Goal: Transaction & Acquisition: Purchase product/service

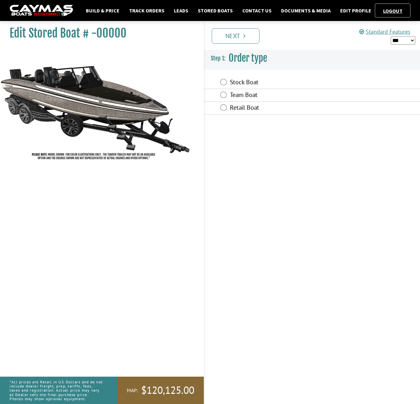
click at [240, 31] on link "Next" at bounding box center [236, 35] width 48 height 15
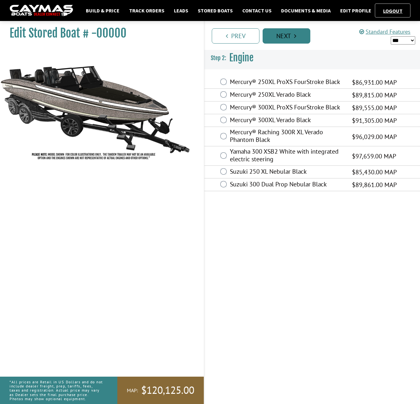
click at [276, 38] on link "Next" at bounding box center [286, 35] width 48 height 15
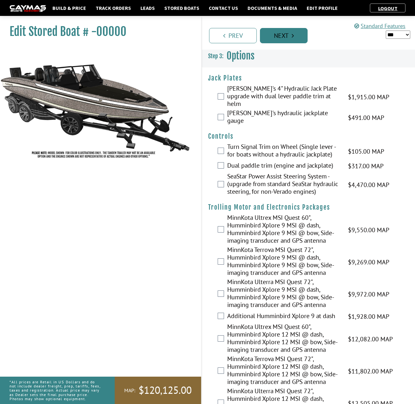
click at [282, 37] on link "Next" at bounding box center [284, 35] width 48 height 15
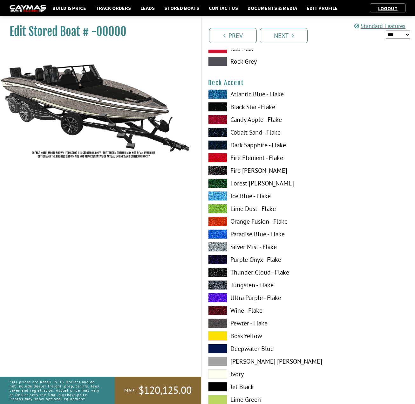
scroll to position [445, 0]
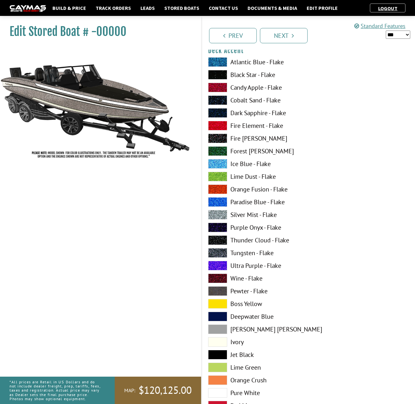
click at [253, 204] on label "Paradise Blue - Flake" at bounding box center [255, 202] width 94 height 10
click at [254, 165] on label "Ice Blue - Flake" at bounding box center [255, 164] width 94 height 10
click at [246, 180] on label "Lime Dust - Flake" at bounding box center [255, 177] width 94 height 10
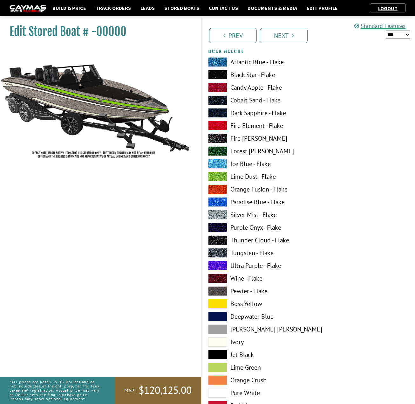
click at [236, 115] on label "Dark Sapphire - Flake" at bounding box center [255, 113] width 94 height 10
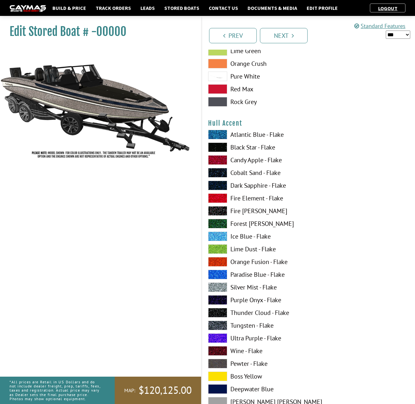
scroll to position [1589, 0]
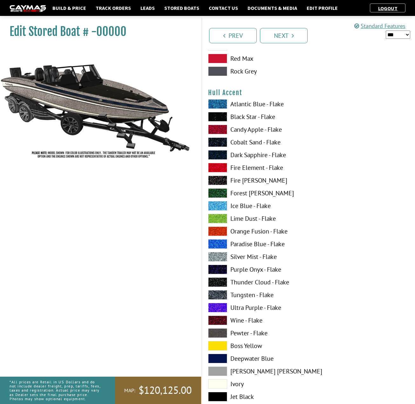
click at [247, 157] on label "Dark Sapphire - Flake" at bounding box center [255, 155] width 94 height 10
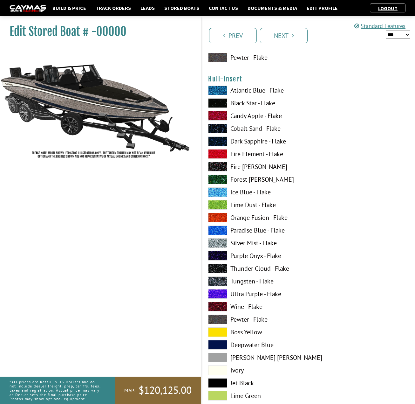
scroll to position [2256, 0]
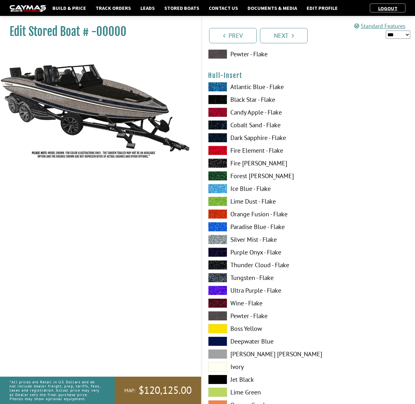
click at [245, 140] on label "Dark Sapphire - Flake" at bounding box center [255, 138] width 94 height 10
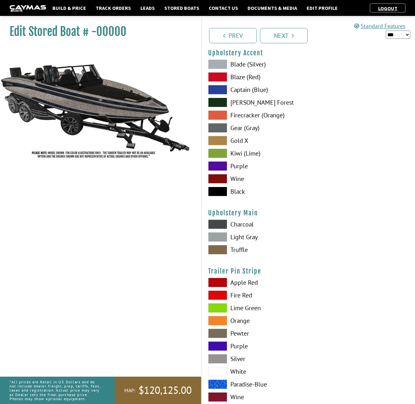
scroll to position [3005, 0]
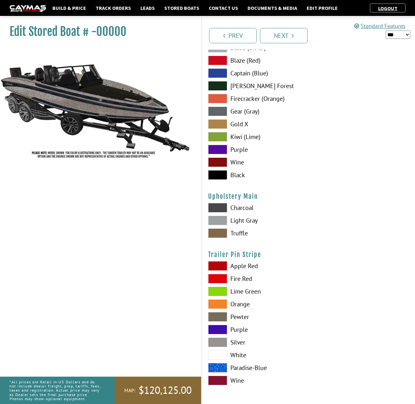
click at [241, 342] on label "Silver" at bounding box center [255, 342] width 94 height 10
click at [224, 341] on span at bounding box center [217, 342] width 19 height 10
click at [223, 341] on span at bounding box center [217, 342] width 19 height 10
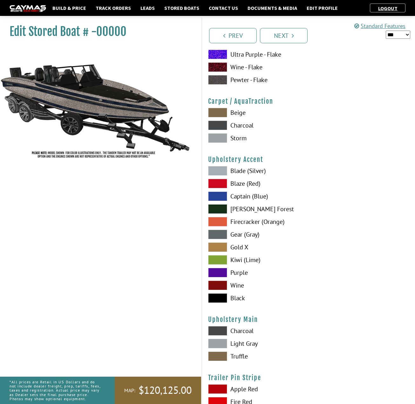
scroll to position [2878, 0]
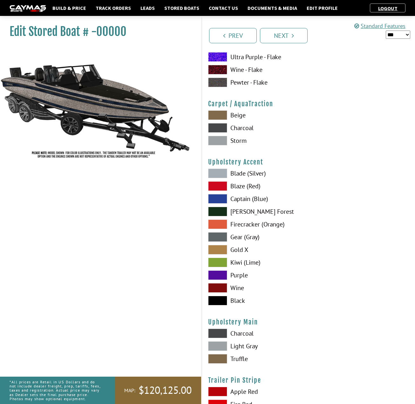
click at [245, 197] on label "Captain (Blue)" at bounding box center [255, 199] width 94 height 10
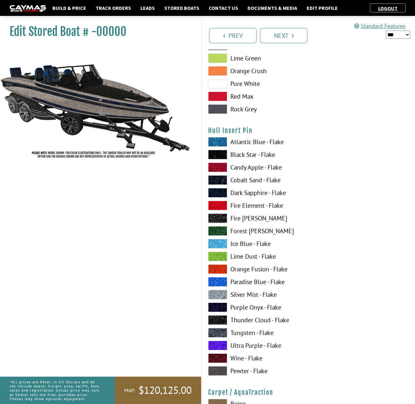
scroll to position [2624, 0]
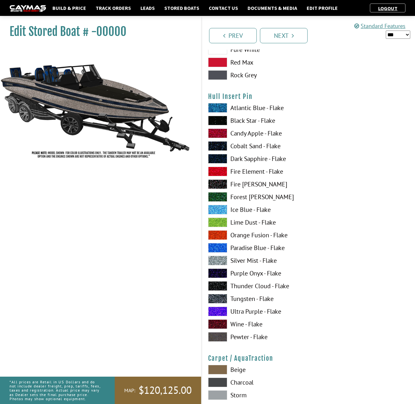
click at [216, 159] on span at bounding box center [217, 159] width 19 height 10
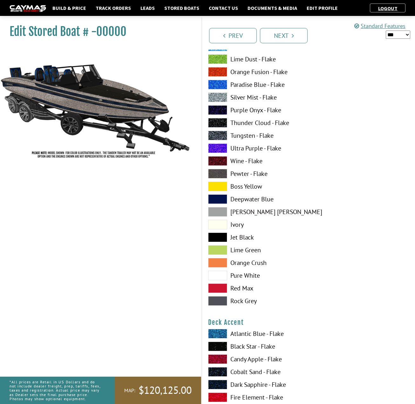
scroll to position [254, 0]
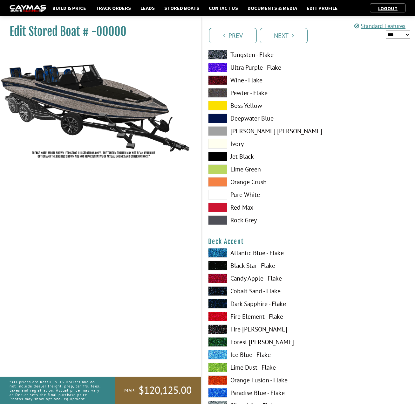
click at [220, 194] on span at bounding box center [217, 195] width 19 height 10
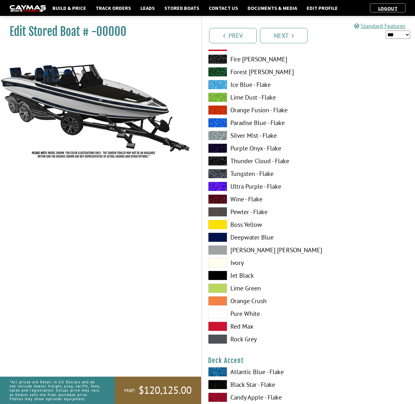
scroll to position [159, 0]
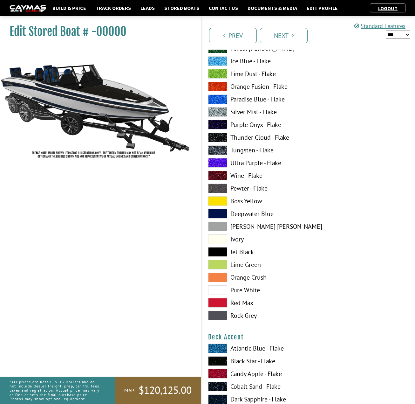
click at [111, 100] on img at bounding box center [95, 105] width 191 height 116
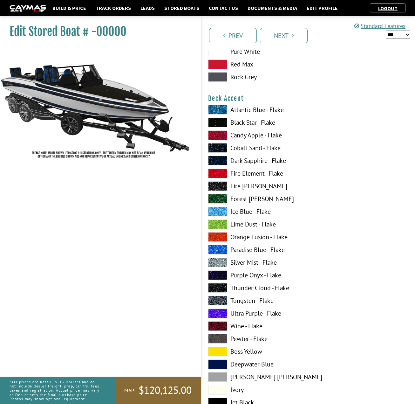
scroll to position [413, 0]
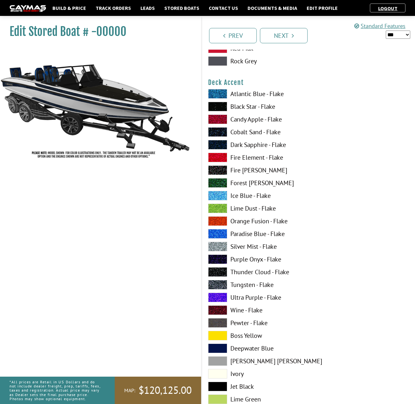
click at [219, 183] on span at bounding box center [217, 183] width 19 height 10
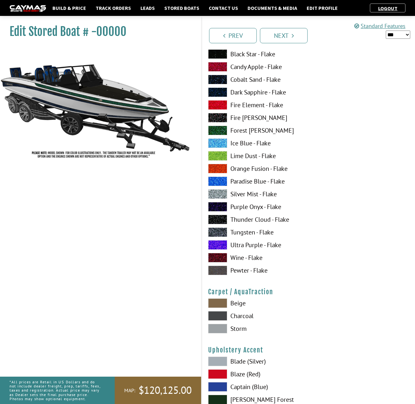
scroll to position [2759, 0]
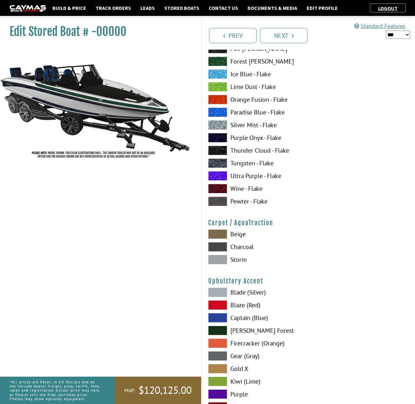
click at [242, 236] on label "Beige" at bounding box center [255, 234] width 94 height 10
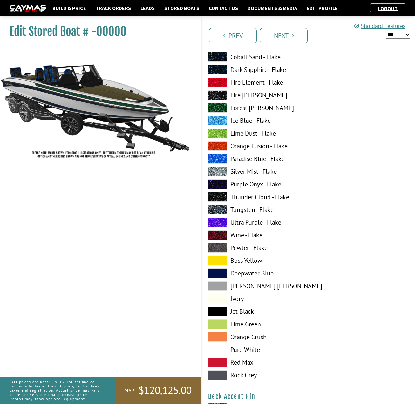
scroll to position [477, 0]
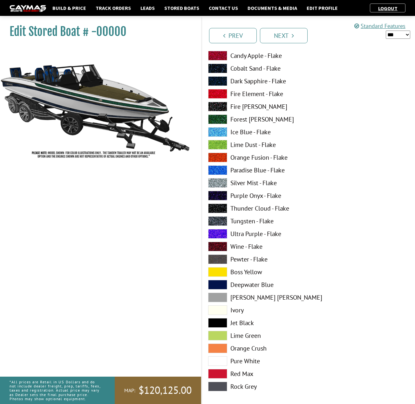
click at [221, 110] on span at bounding box center [217, 107] width 19 height 10
click at [218, 211] on span at bounding box center [217, 208] width 19 height 10
click at [218, 221] on span at bounding box center [217, 221] width 19 height 10
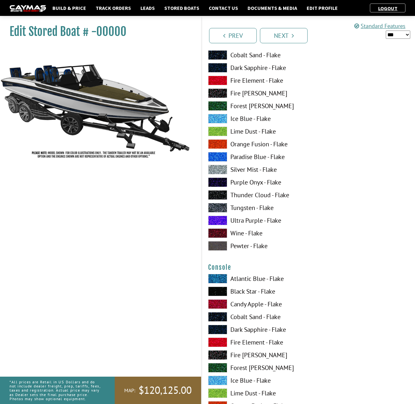
scroll to position [890, 0]
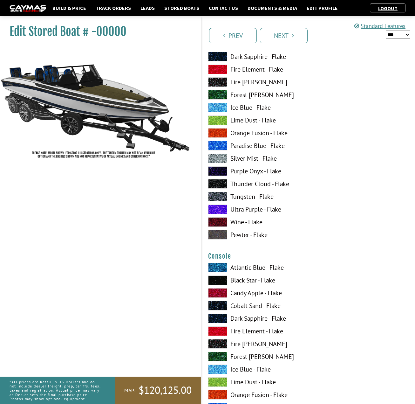
click at [241, 237] on label "Pewter - Flake" at bounding box center [255, 235] width 94 height 10
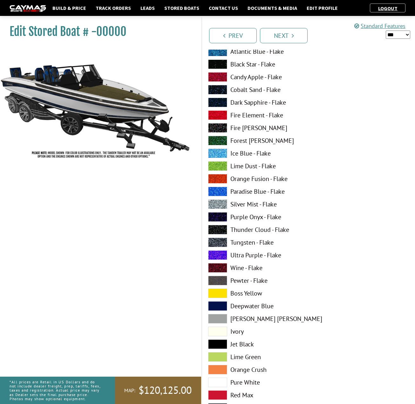
scroll to position [1652, 0]
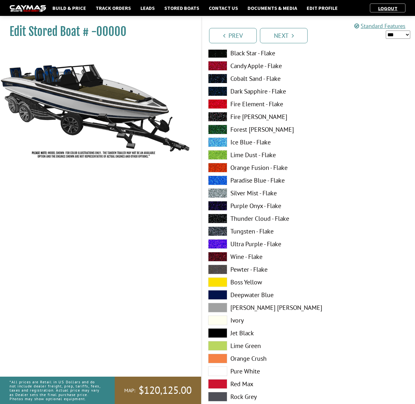
click at [244, 234] on label "Tungsten - Flake" at bounding box center [255, 231] width 94 height 10
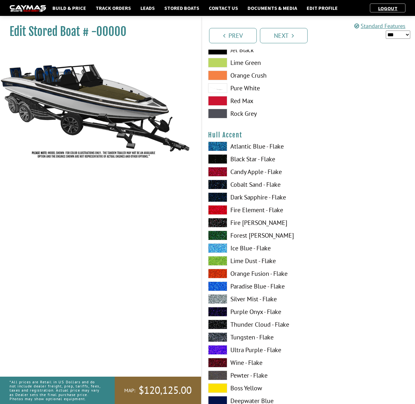
scroll to position [1684, 0]
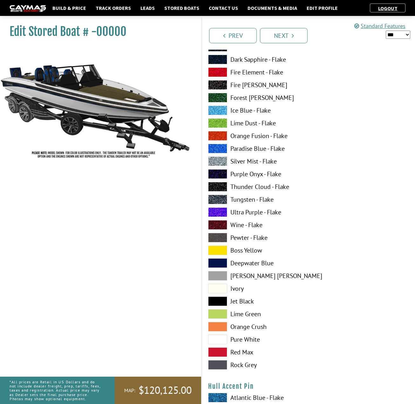
click at [246, 238] on label "Pewter - Flake" at bounding box center [255, 238] width 94 height 10
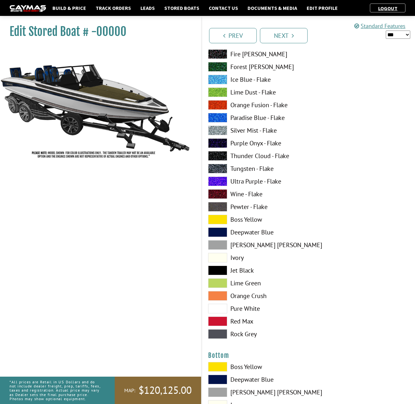
scroll to position [1144, 0]
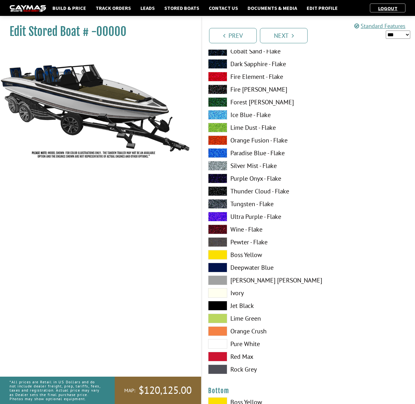
click at [251, 207] on label "Tungsten - Flake" at bounding box center [255, 204] width 94 height 10
click at [249, 205] on label "Tungsten - Flake" at bounding box center [255, 204] width 94 height 10
click at [244, 309] on label "Jet Black" at bounding box center [255, 306] width 94 height 10
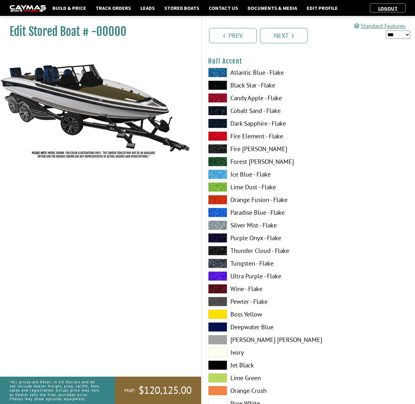
scroll to position [1621, 0]
click at [248, 265] on label "Tungsten - Flake" at bounding box center [255, 263] width 94 height 10
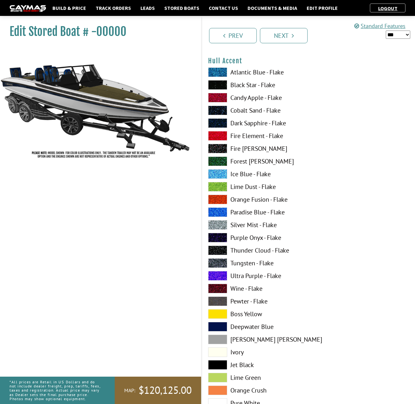
click at [238, 301] on label "Pewter - Flake" at bounding box center [255, 301] width 94 height 10
click at [238, 266] on label "Tungsten - Flake" at bounding box center [255, 263] width 94 height 10
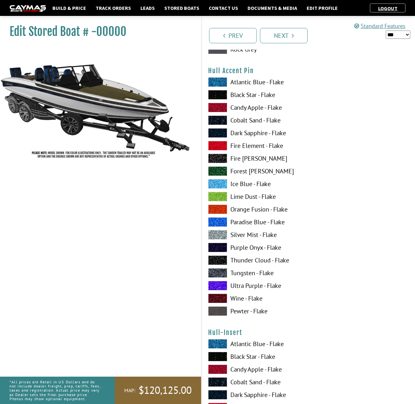
scroll to position [2002, 0]
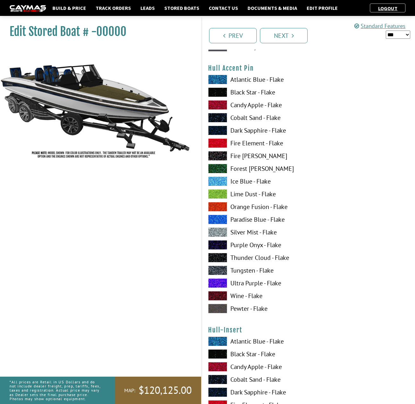
click at [238, 310] on label "Pewter - Flake" at bounding box center [255, 308] width 94 height 10
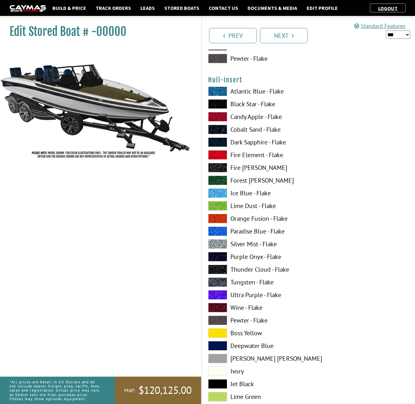
scroll to position [2256, 0]
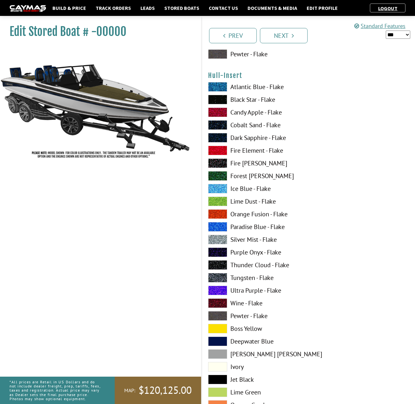
click at [251, 280] on label "Tungsten - Flake" at bounding box center [255, 278] width 94 height 10
click at [249, 268] on label "Thunder Cloud - Flake" at bounding box center [255, 265] width 94 height 10
click at [252, 280] on label "Tungsten - Flake" at bounding box center [255, 278] width 94 height 10
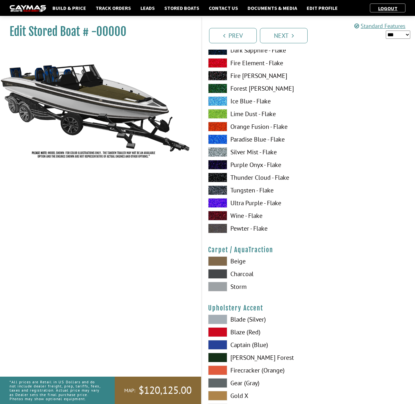
scroll to position [2733, 0]
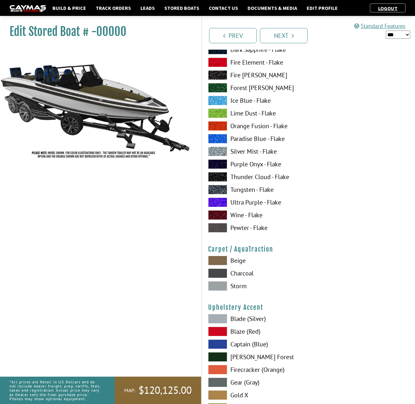
click at [250, 231] on label "Pewter - Flake" at bounding box center [255, 228] width 94 height 10
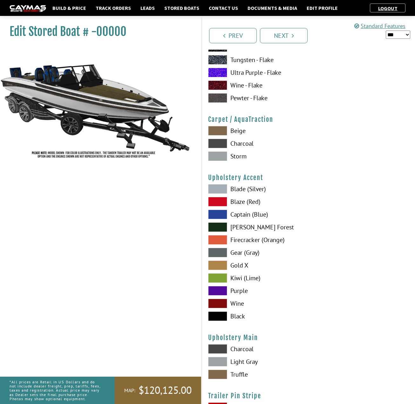
scroll to position [2892, 0]
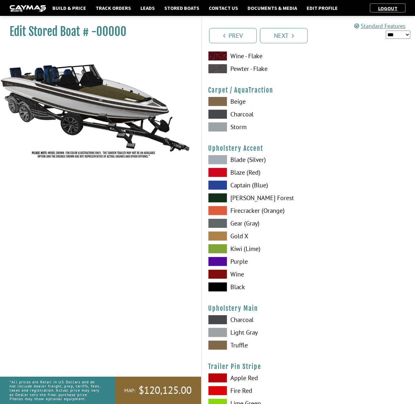
click at [241, 240] on label "Gold X" at bounding box center [255, 236] width 94 height 10
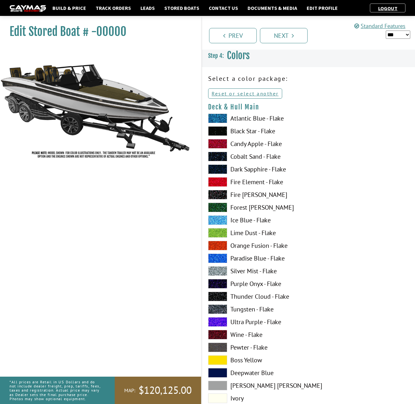
scroll to position [95, 0]
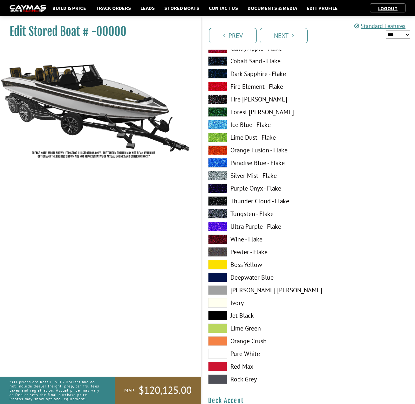
click at [241, 86] on label "Fire Element - Flake" at bounding box center [255, 87] width 94 height 10
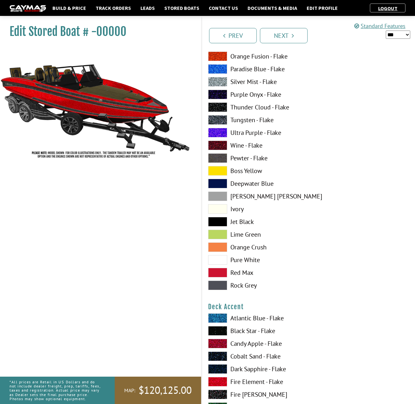
scroll to position [191, 0]
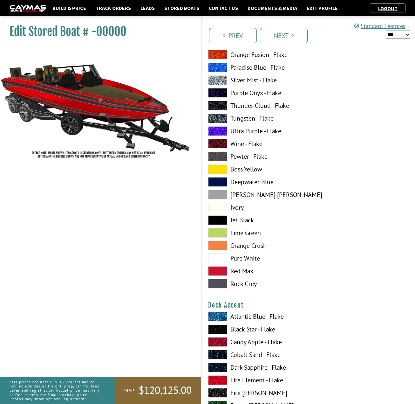
click at [241, 258] on label "Pure White" at bounding box center [255, 258] width 94 height 10
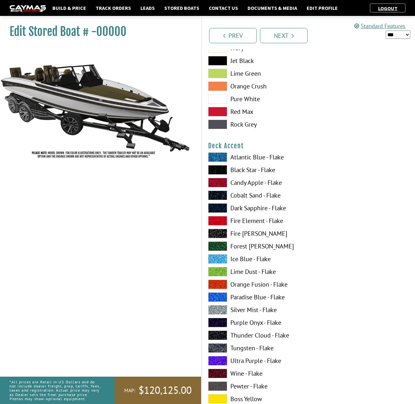
scroll to position [350, 0]
click at [245, 223] on label "Fire Element - Flake" at bounding box center [255, 221] width 94 height 10
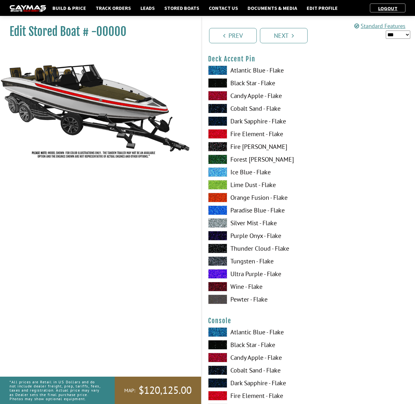
scroll to position [826, 0]
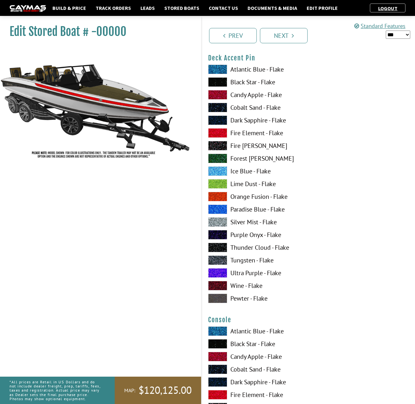
click at [244, 223] on label "Silver Mist - Flake" at bounding box center [255, 222] width 94 height 10
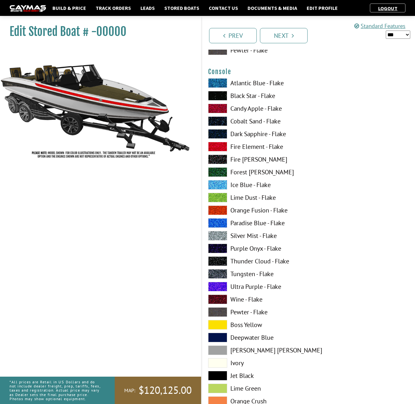
scroll to position [1080, 0]
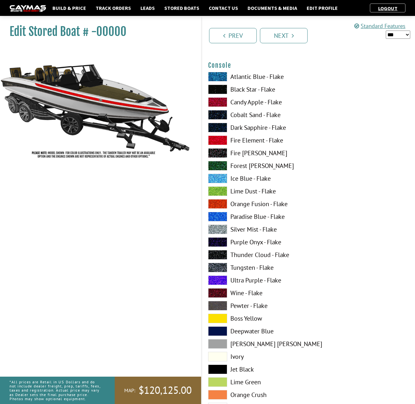
click at [236, 141] on label "Fire Element - Flake" at bounding box center [255, 140] width 94 height 10
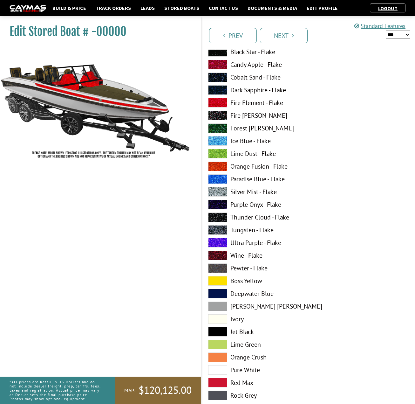
scroll to position [1207, 0]
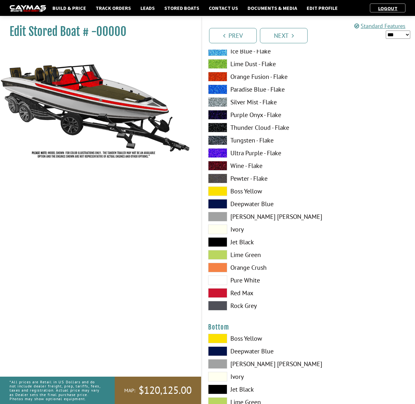
click at [243, 243] on label "Jet Black" at bounding box center [255, 242] width 94 height 10
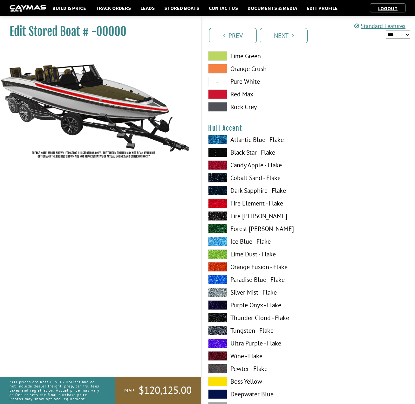
scroll to position [1557, 0]
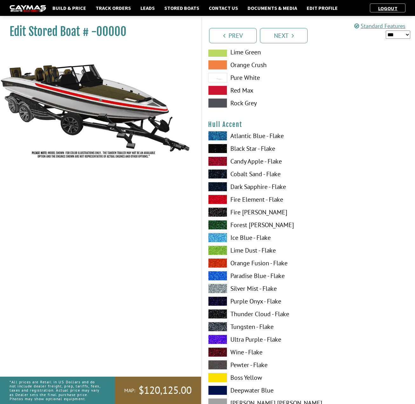
click at [247, 200] on label "Fire Element - Flake" at bounding box center [255, 199] width 94 height 10
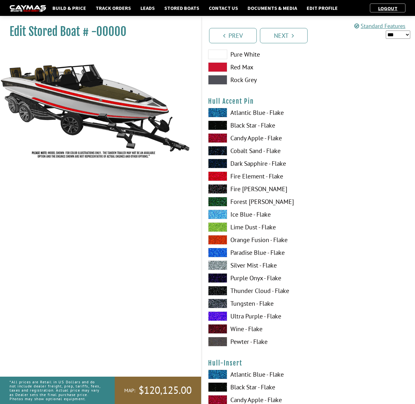
scroll to position [1970, 0]
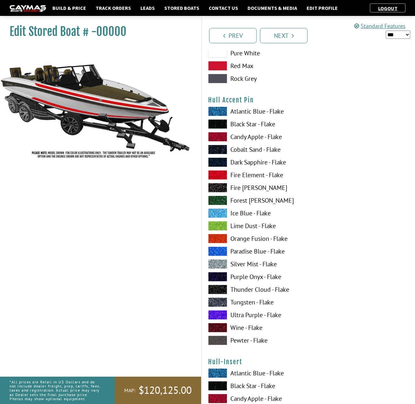
click at [240, 265] on label "Silver Mist - Flake" at bounding box center [255, 264] width 94 height 10
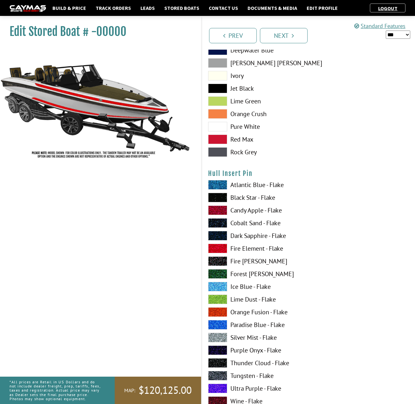
scroll to position [2606, 0]
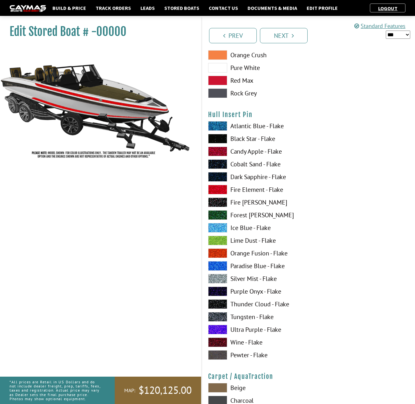
click at [254, 193] on label "Fire Element - Flake" at bounding box center [255, 190] width 94 height 10
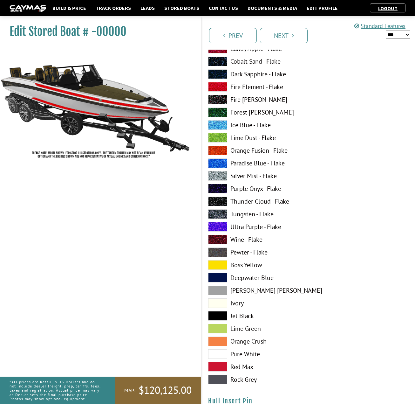
scroll to position [2256, 0]
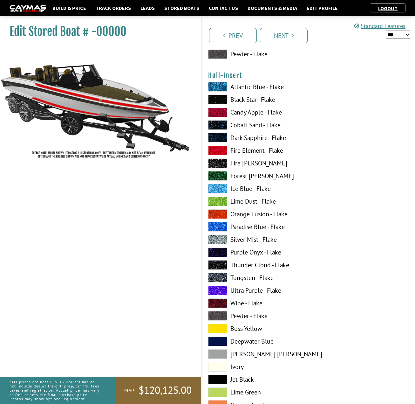
click at [250, 153] on label "Fire Element - Flake" at bounding box center [255, 151] width 94 height 10
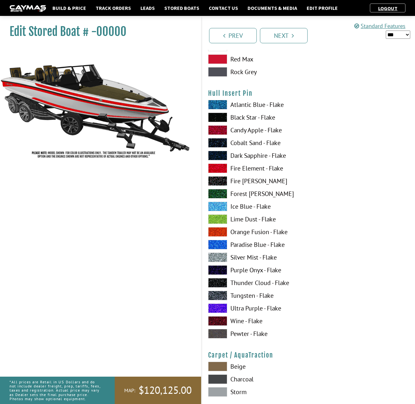
scroll to position [2637, 0]
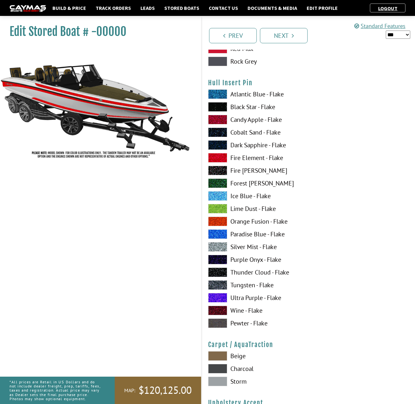
click at [246, 247] on label "Silver Mist - Flake" at bounding box center [255, 247] width 94 height 10
click at [244, 110] on label "Black Star - Flake" at bounding box center [255, 107] width 94 height 10
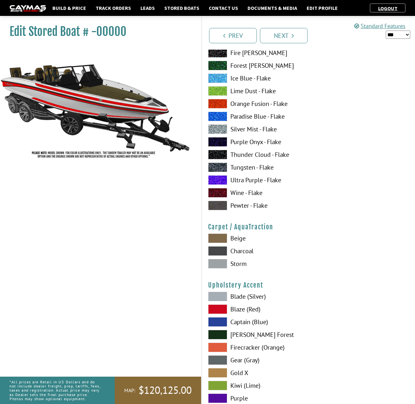
scroll to position [2828, 0]
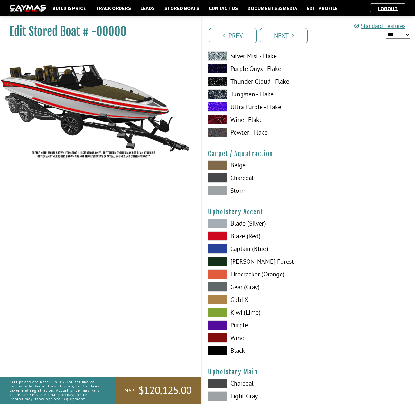
click at [248, 176] on label "Charcoal" at bounding box center [255, 178] width 94 height 10
click at [250, 236] on label "Blaze (Red)" at bounding box center [255, 236] width 94 height 10
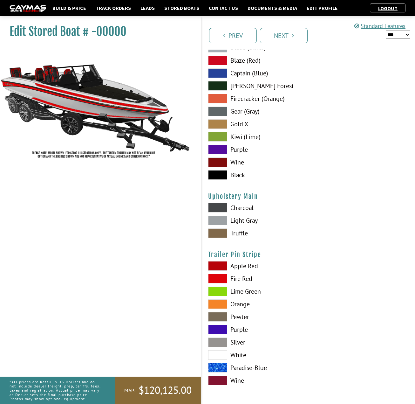
scroll to position [3005, 0]
click at [241, 277] on label "Fire Red" at bounding box center [255, 279] width 94 height 10
click at [235, 354] on label "White" at bounding box center [255, 355] width 94 height 10
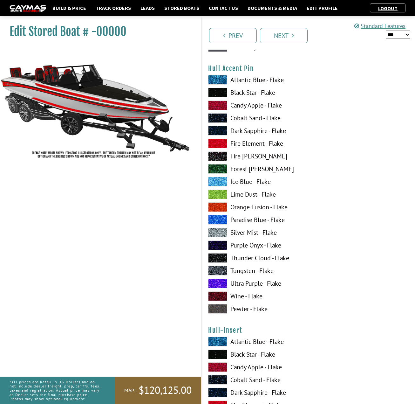
scroll to position [1861, 0]
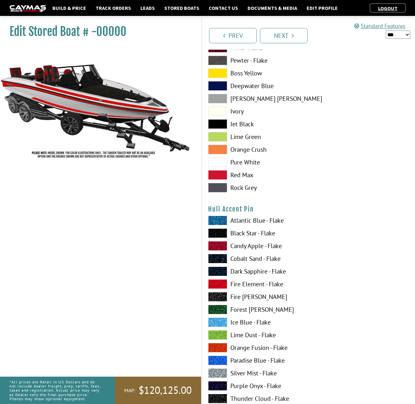
click at [239, 235] on label "Black Star - Flake" at bounding box center [255, 233] width 94 height 10
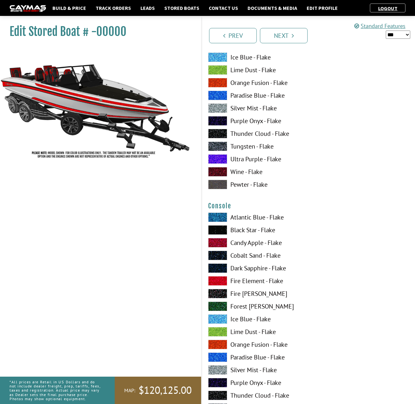
scroll to position [940, 0]
click at [244, 232] on label "Black Star - Flake" at bounding box center [255, 230] width 94 height 10
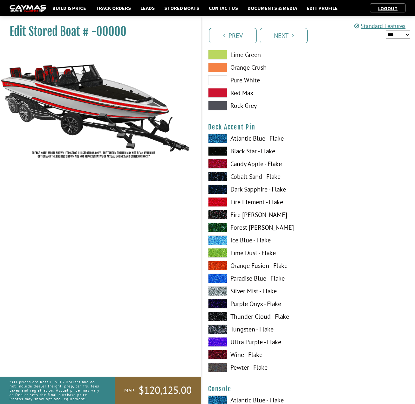
scroll to position [717, 0]
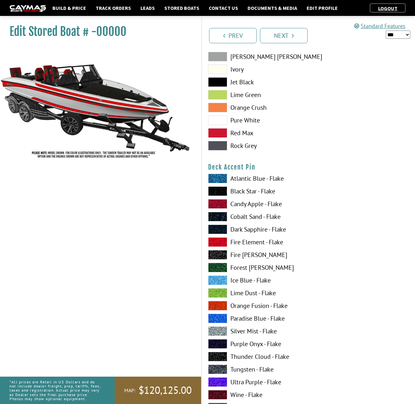
click at [248, 193] on label "Black Star - Flake" at bounding box center [255, 191] width 94 height 10
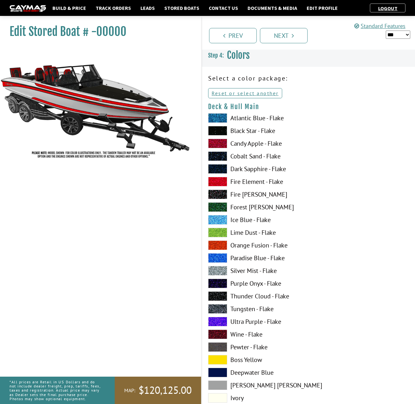
scroll to position [0, 0]
click at [280, 35] on link "Next" at bounding box center [284, 35] width 48 height 15
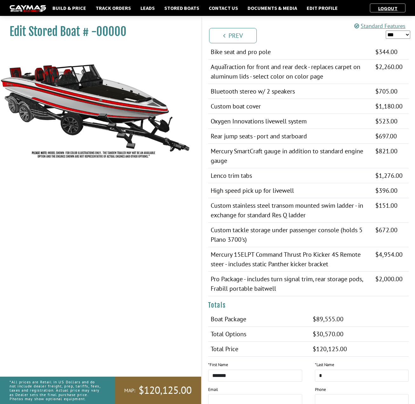
scroll to position [413, 0]
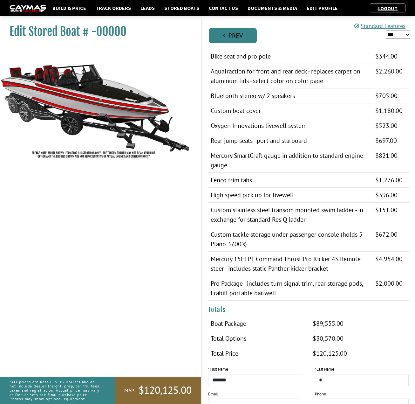
click at [240, 39] on link "Prev" at bounding box center [233, 35] width 48 height 15
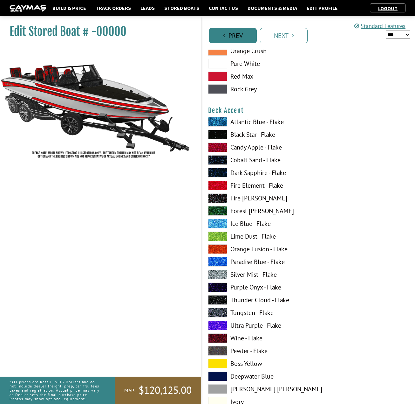
click at [238, 37] on link "Prev" at bounding box center [233, 35] width 48 height 15
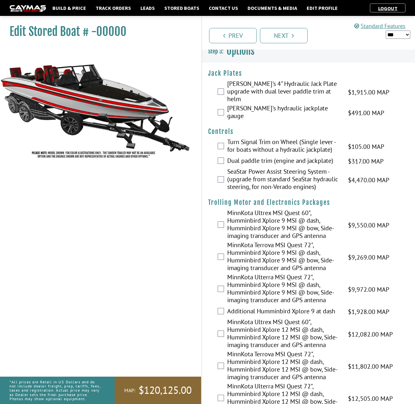
scroll to position [0, 0]
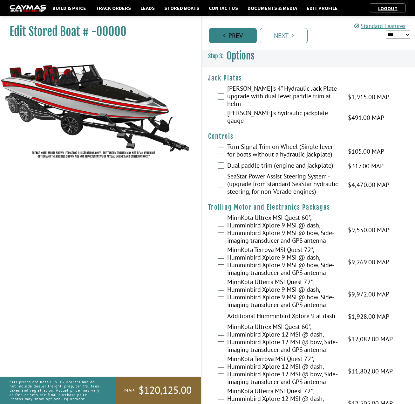
click at [236, 32] on link "Prev" at bounding box center [233, 35] width 48 height 15
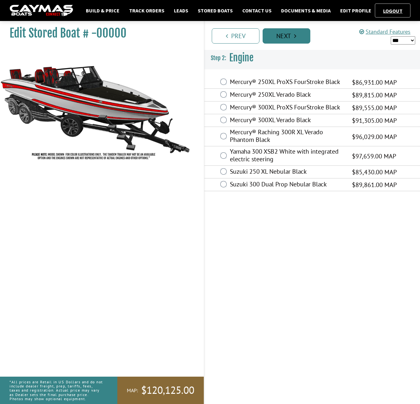
click at [279, 39] on link "Next" at bounding box center [286, 35] width 48 height 15
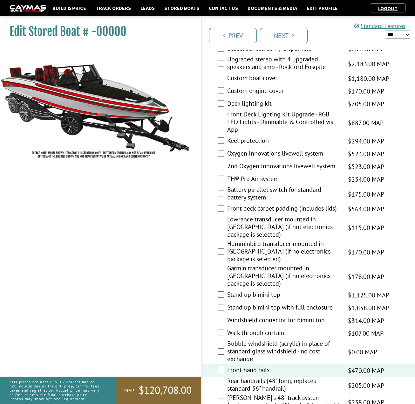
scroll to position [782, 0]
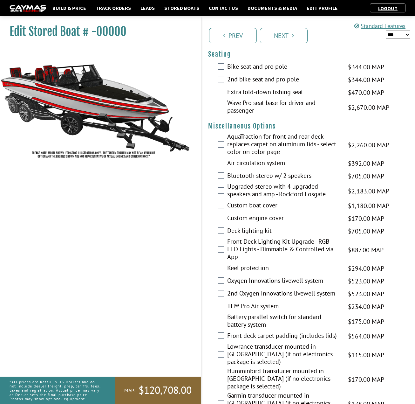
click at [405, 39] on select "*** ****** ******" at bounding box center [398, 35] width 24 height 8
select select "*"
click at [386, 36] on select "*** ****** ******" at bounding box center [398, 35] width 24 height 8
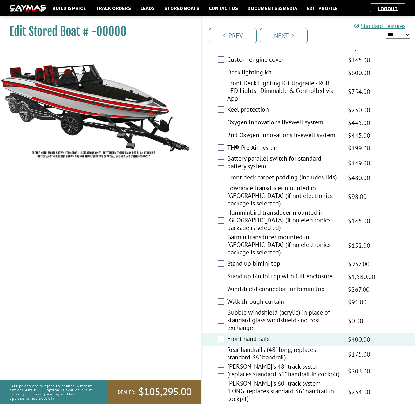
scroll to position [941, 0]
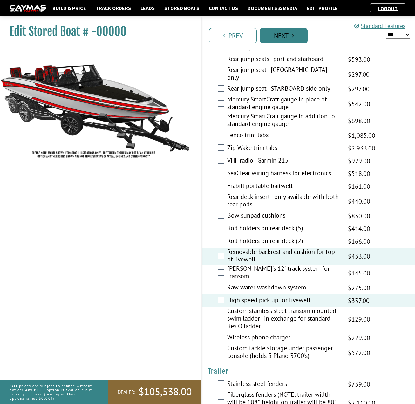
click at [280, 36] on link "Next" at bounding box center [284, 35] width 48 height 15
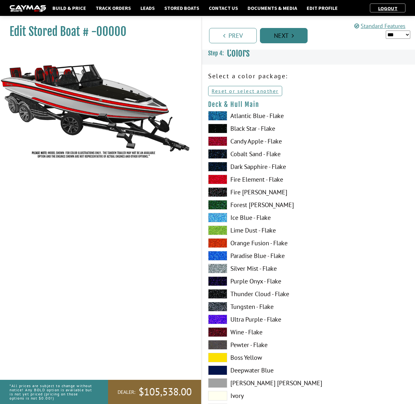
scroll to position [0, 0]
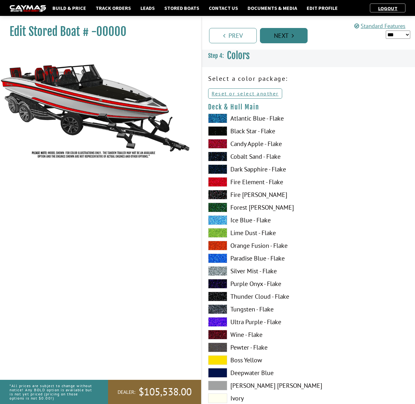
click at [280, 36] on link "Next" at bounding box center [284, 35] width 48 height 15
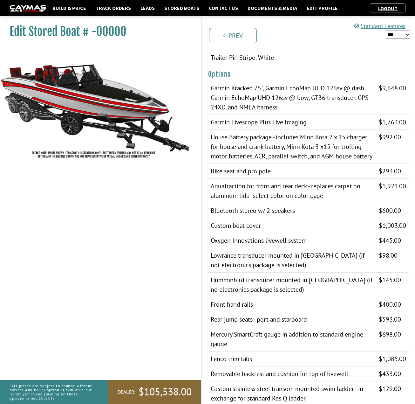
scroll to position [279, 0]
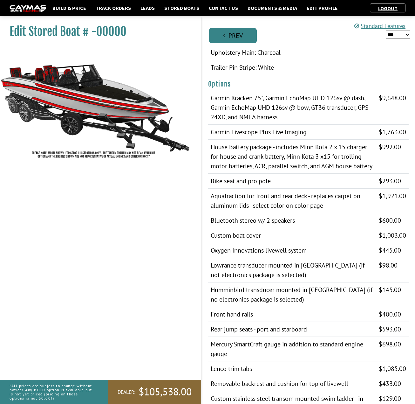
click at [229, 34] on link "Prev" at bounding box center [233, 35] width 48 height 15
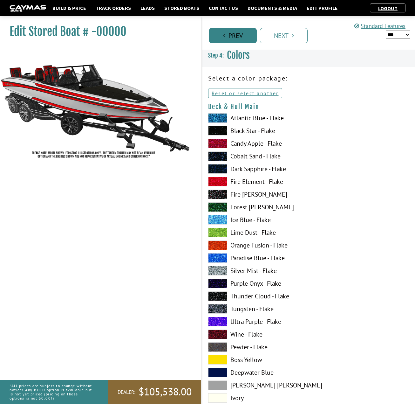
scroll to position [0, 0]
click at [229, 34] on link "Prev" at bounding box center [233, 35] width 48 height 15
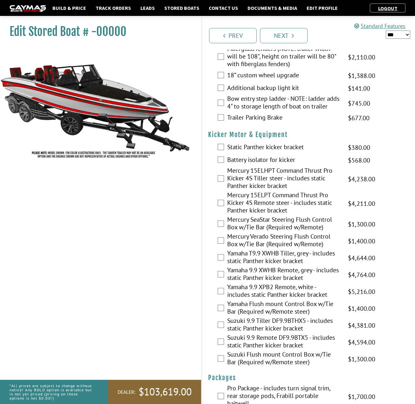
scroll to position [1703, 0]
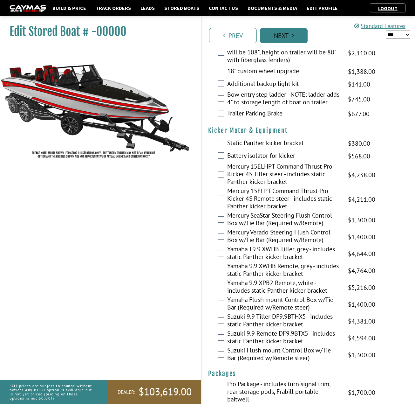
click at [282, 35] on link "Next" at bounding box center [284, 35] width 48 height 15
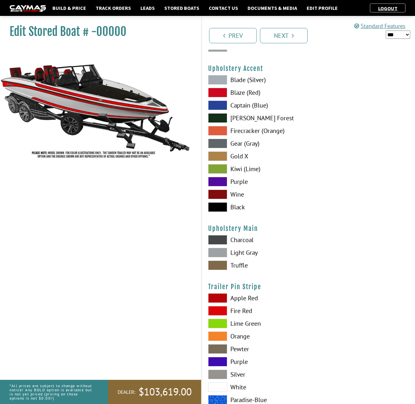
scroll to position [3005, 0]
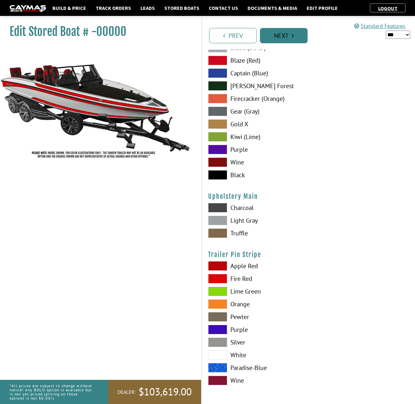
click at [304, 35] on link "Next" at bounding box center [284, 35] width 48 height 15
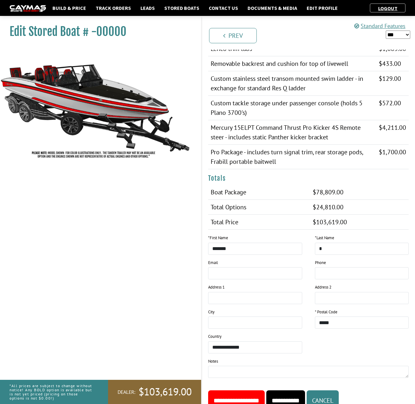
scroll to position [614, 0]
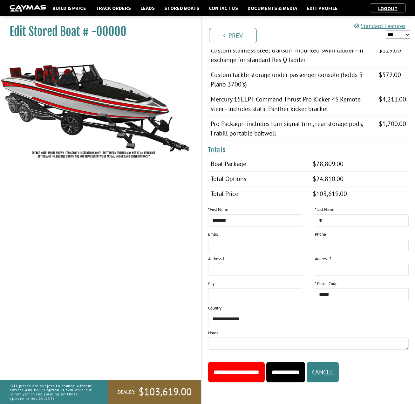
click at [260, 370] on input "**********" at bounding box center [236, 372] width 57 height 20
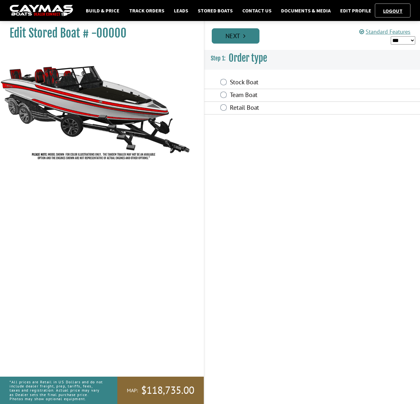
click at [236, 37] on link "Next" at bounding box center [236, 35] width 48 height 15
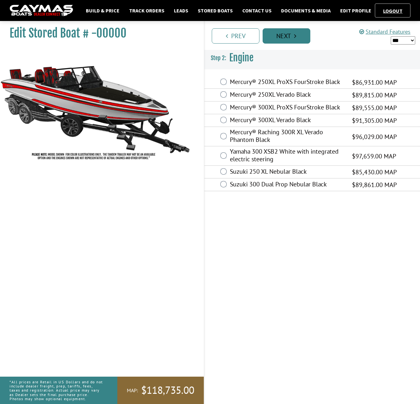
click at [284, 32] on link "Next" at bounding box center [286, 35] width 48 height 15
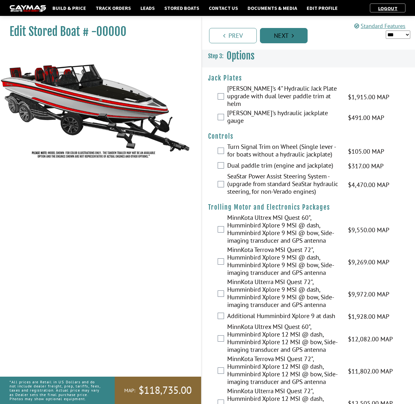
click at [299, 31] on link "Next" at bounding box center [284, 35] width 48 height 15
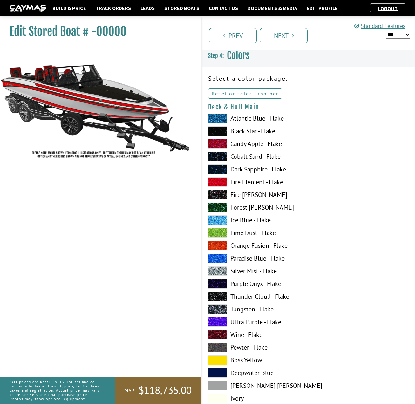
click at [255, 95] on link "Reset or select another" at bounding box center [245, 93] width 74 height 10
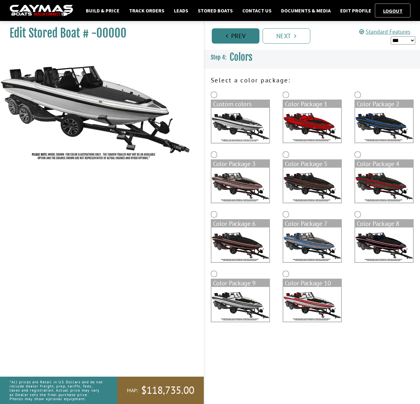
click at [235, 36] on link "Prev" at bounding box center [236, 35] width 48 height 15
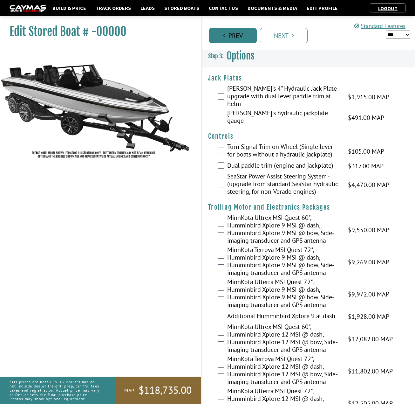
click at [249, 34] on link "Prev" at bounding box center [233, 35] width 48 height 15
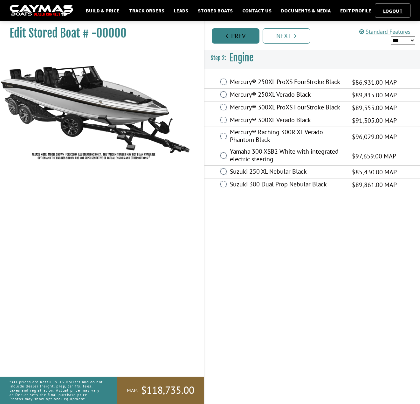
click at [249, 34] on link "Prev" at bounding box center [236, 35] width 48 height 15
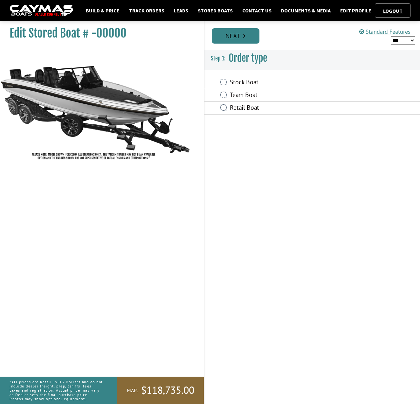
click at [249, 37] on link "Next" at bounding box center [236, 35] width 48 height 15
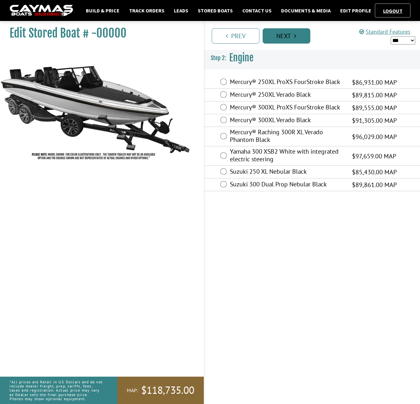
click at [287, 37] on link "Next" at bounding box center [286, 35] width 48 height 15
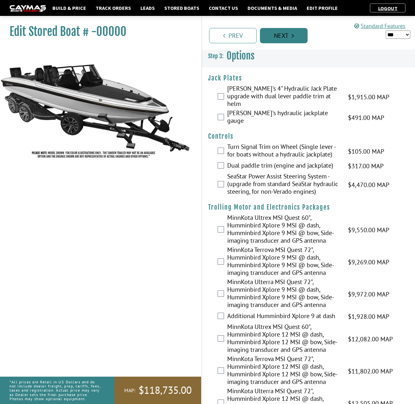
click at [287, 37] on link "Next" at bounding box center [284, 35] width 48 height 15
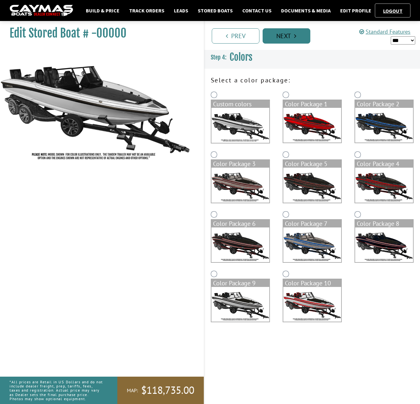
click at [289, 41] on link "Next" at bounding box center [286, 35] width 48 height 15
click at [290, 38] on link "Next" at bounding box center [286, 35] width 48 height 15
click at [276, 35] on link "Next" at bounding box center [286, 35] width 48 height 15
click at [247, 38] on link "Prev" at bounding box center [236, 35] width 48 height 15
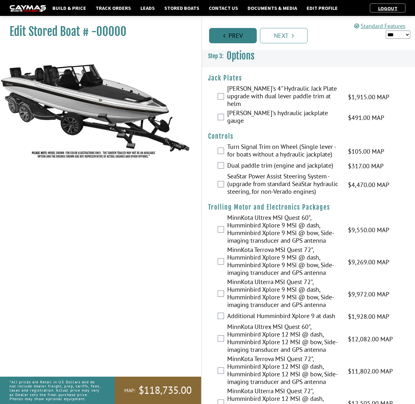
click at [247, 38] on link "Prev" at bounding box center [233, 35] width 48 height 15
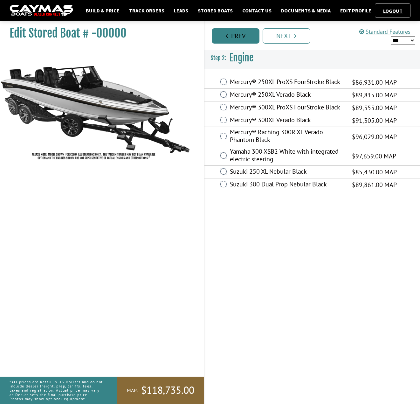
click at [247, 38] on link "Prev" at bounding box center [236, 35] width 48 height 15
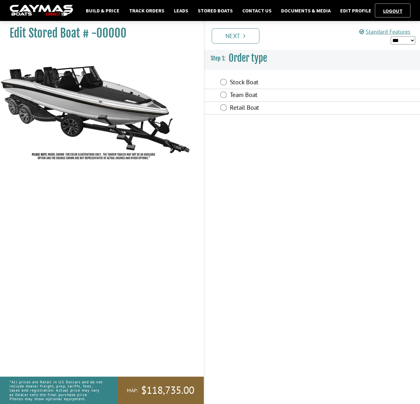
click at [247, 38] on link "Next" at bounding box center [236, 35] width 48 height 15
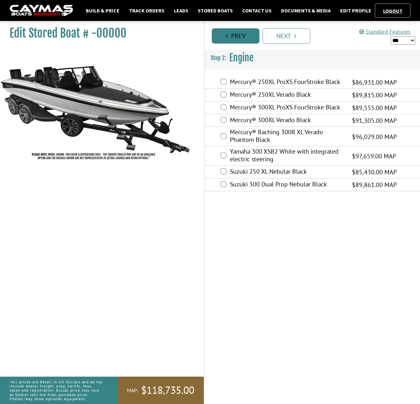
click at [247, 38] on link "Prev" at bounding box center [236, 35] width 48 height 15
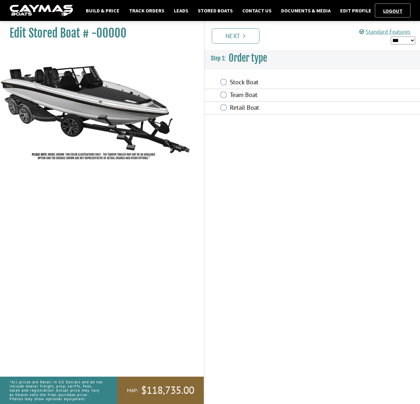
click at [247, 38] on link "Next" at bounding box center [236, 35] width 48 height 15
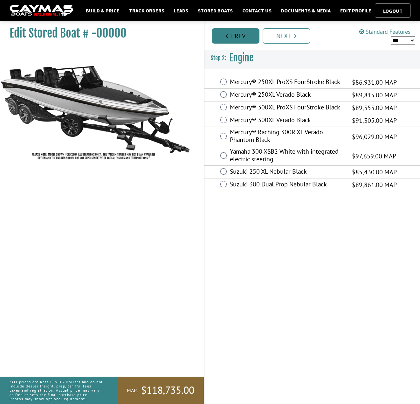
click at [247, 38] on link "Prev" at bounding box center [236, 35] width 48 height 15
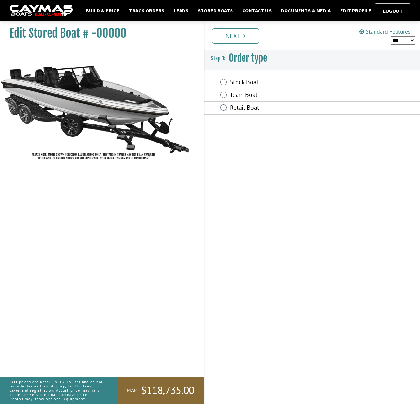
click at [247, 38] on link "Next" at bounding box center [236, 35] width 48 height 15
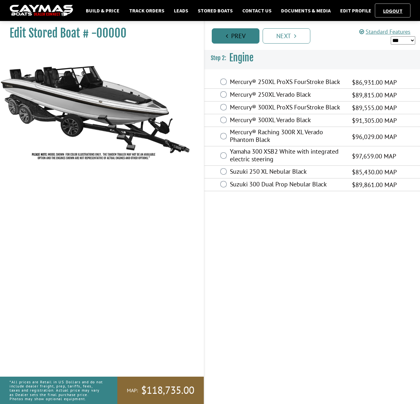
click at [247, 38] on link "Prev" at bounding box center [236, 35] width 48 height 15
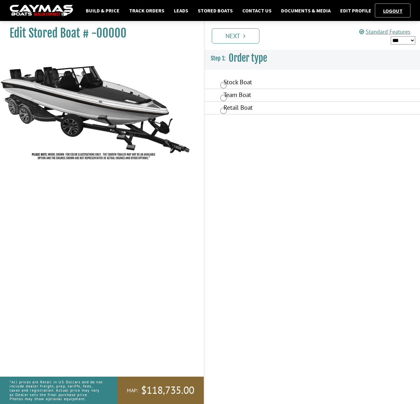
click at [247, 38] on link "Next" at bounding box center [236, 35] width 48 height 15
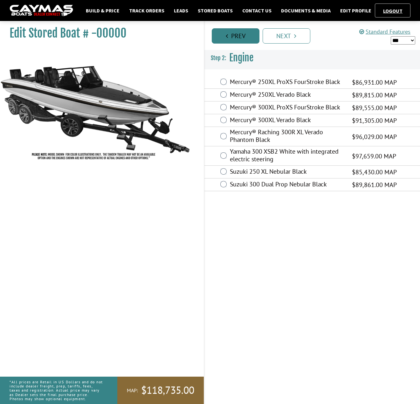
click at [247, 38] on link "Prev" at bounding box center [236, 35] width 48 height 15
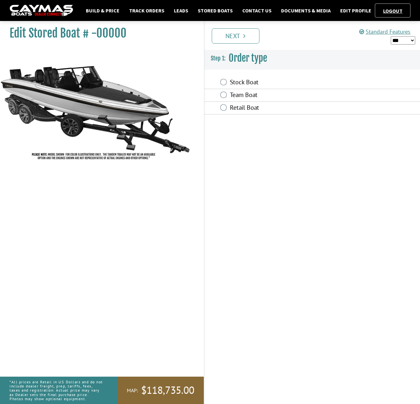
click at [247, 38] on link "Next" at bounding box center [236, 35] width 48 height 15
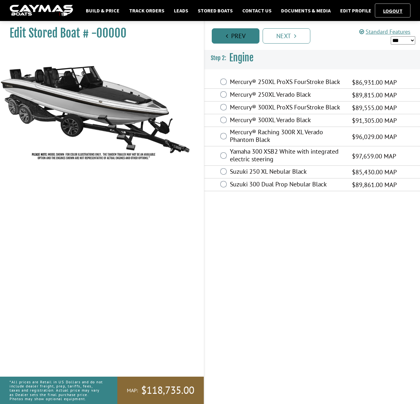
click at [247, 38] on link "Prev" at bounding box center [236, 35] width 48 height 15
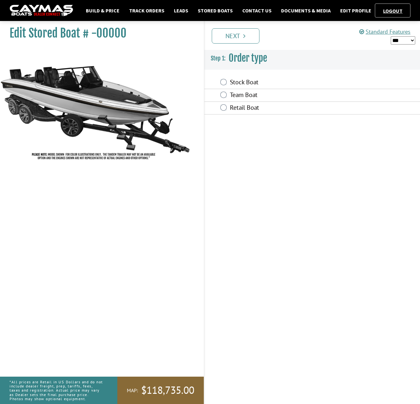
click at [247, 38] on link "Next" at bounding box center [236, 35] width 48 height 15
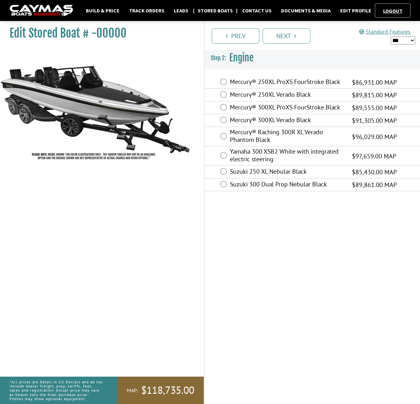
click at [208, 12] on link "Stored Boats" at bounding box center [214, 10] width 41 height 8
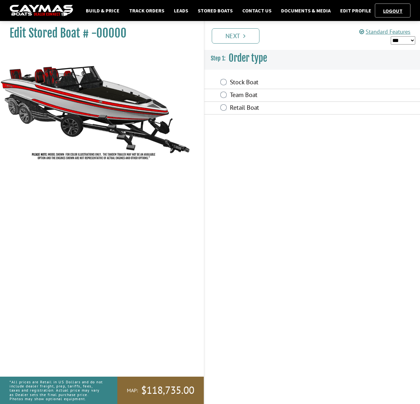
click at [240, 37] on link "Next" at bounding box center [236, 35] width 48 height 15
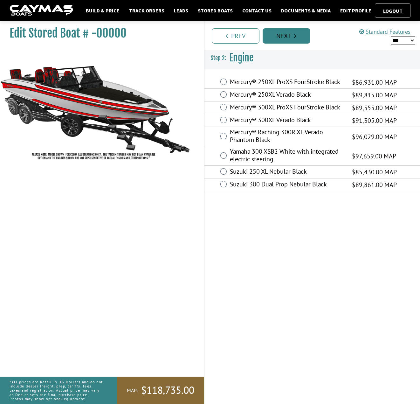
click at [283, 36] on link "Next" at bounding box center [286, 35] width 48 height 15
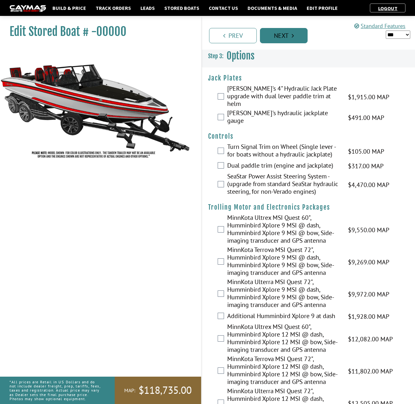
click at [283, 36] on link "Next" at bounding box center [284, 35] width 48 height 15
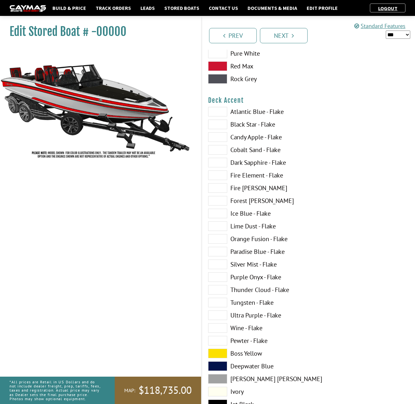
scroll to position [381, 0]
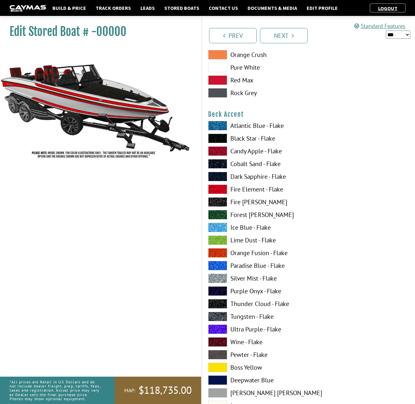
click at [249, 126] on label "Atlantic Blue - Flake" at bounding box center [255, 126] width 94 height 10
click at [246, 267] on label "Paradise Blue - Flake" at bounding box center [255, 266] width 94 height 10
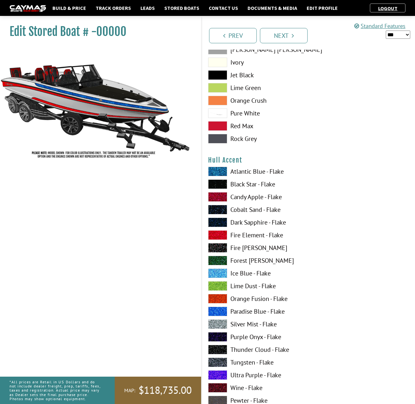
scroll to position [1525, 0]
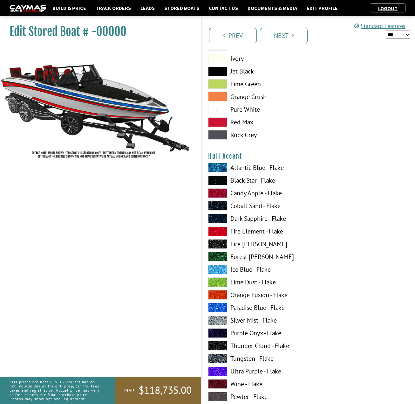
click at [248, 172] on label "Atlantic Blue - Flake" at bounding box center [255, 168] width 94 height 10
click at [245, 309] on label "Paradise Blue - Flake" at bounding box center [255, 307] width 94 height 10
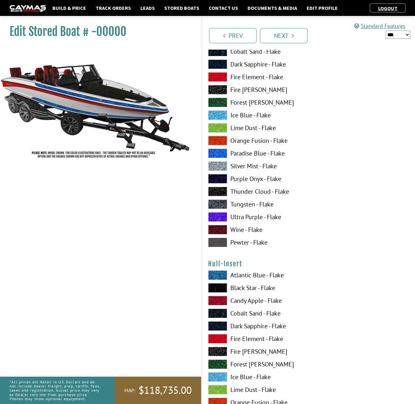
scroll to position [2192, 0]
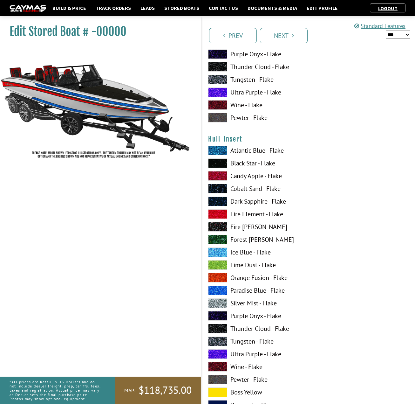
click at [249, 292] on label "Paradise Blue - Flake" at bounding box center [255, 290] width 94 height 10
click at [249, 203] on label "Dark Sapphire - Flake" at bounding box center [255, 201] width 94 height 10
click at [254, 215] on label "Fire Element - Flake" at bounding box center [255, 214] width 94 height 10
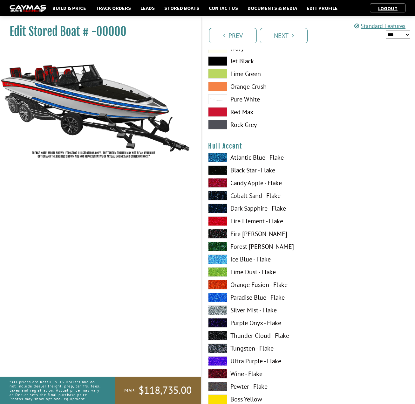
scroll to position [1493, 0]
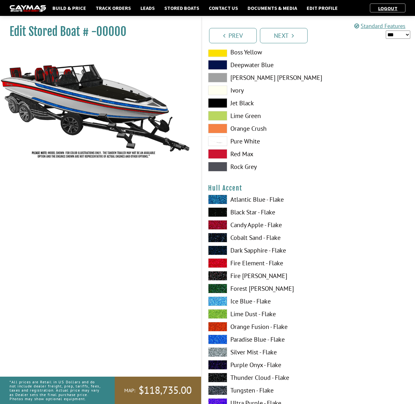
click at [249, 265] on label "Fire Element - Flake" at bounding box center [255, 263] width 94 height 10
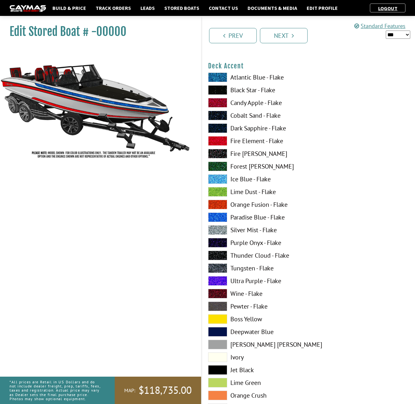
scroll to position [413, 0]
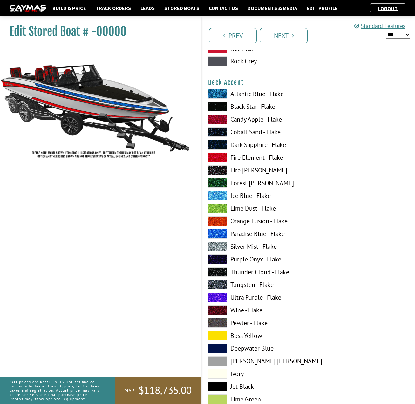
click at [241, 158] on label "Fire Element - Flake" at bounding box center [255, 158] width 94 height 10
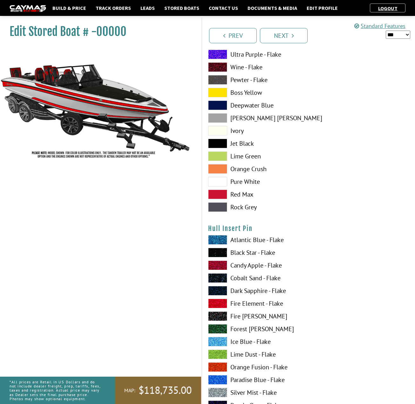
scroll to position [2433, 0]
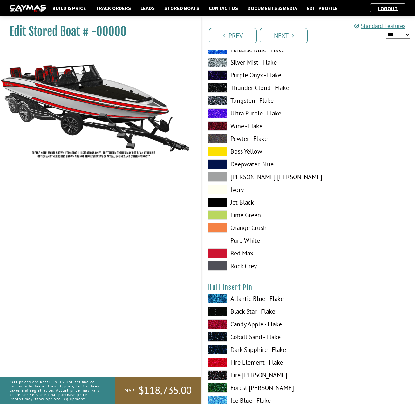
click at [242, 203] on label "Jet Black" at bounding box center [255, 202] width 94 height 10
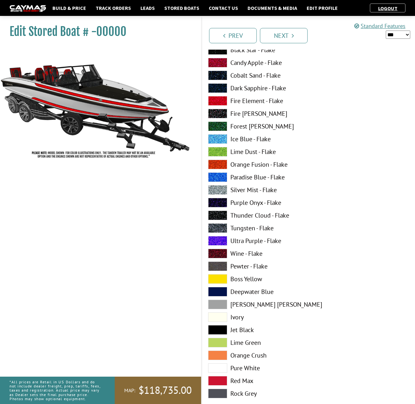
scroll to position [2306, 0]
click at [243, 101] on label "Fire Element - Flake" at bounding box center [255, 101] width 94 height 10
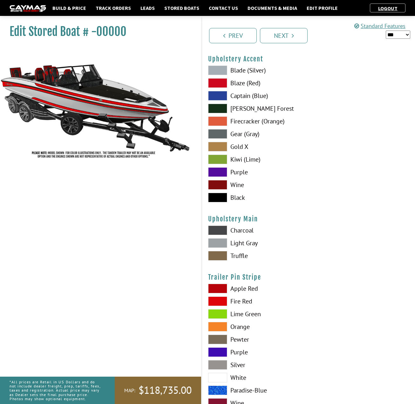
scroll to position [3005, 0]
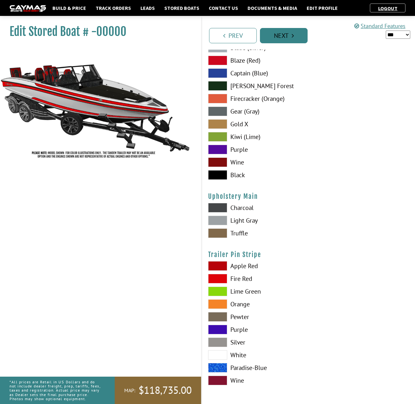
click at [286, 37] on link "Next" at bounding box center [284, 35] width 48 height 15
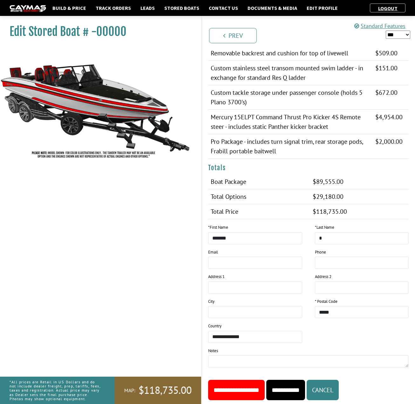
scroll to position [623, 0]
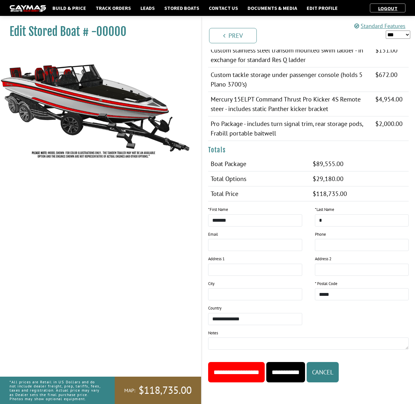
click at [255, 370] on input "**********" at bounding box center [236, 372] width 57 height 20
